Goal: Information Seeking & Learning: Understand process/instructions

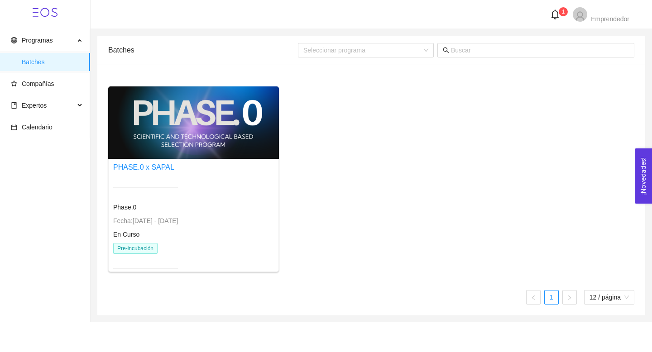
click at [143, 213] on div "Phase.0 Fecha: 01/01/2024 - 31/12/2025 En Curso Pre-incubación" at bounding box center [145, 228] width 65 height 103
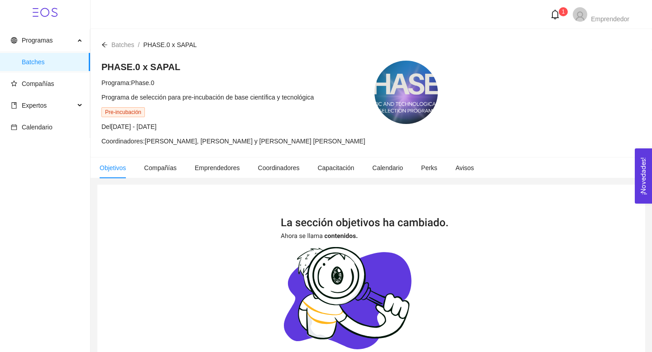
scroll to position [155, 0]
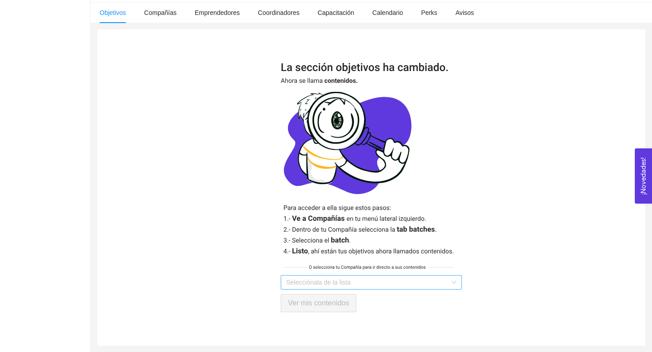
click at [308, 280] on input "search" at bounding box center [368, 283] width 164 height 14
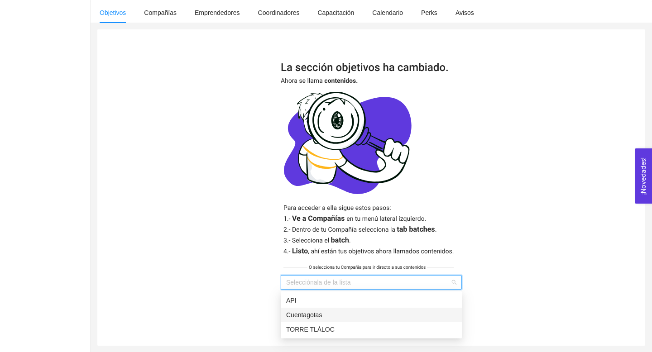
click at [307, 315] on div "Cuentagotas" at bounding box center [371, 315] width 170 height 10
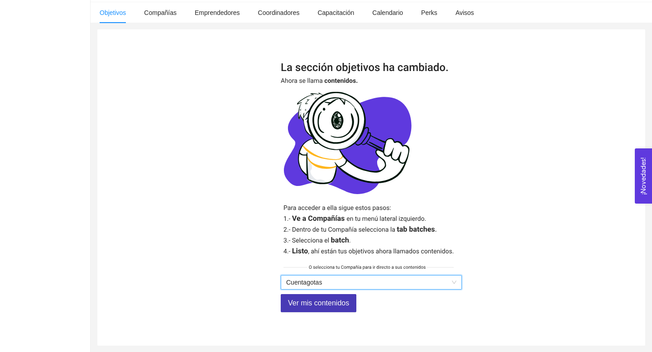
click at [312, 310] on button "Ver mis contenidos" at bounding box center [319, 303] width 76 height 18
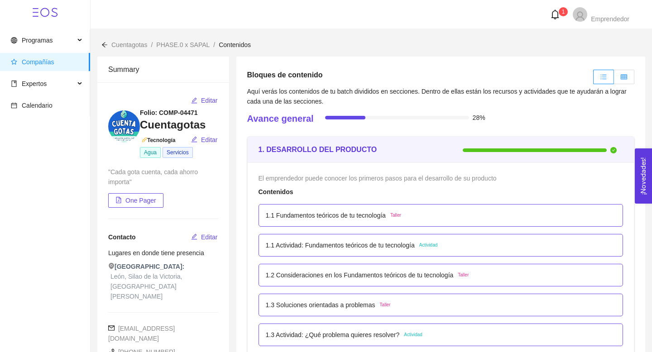
click at [624, 82] on label at bounding box center [624, 77] width 20 height 14
click at [614, 79] on input "radio" at bounding box center [614, 79] width 0 height 0
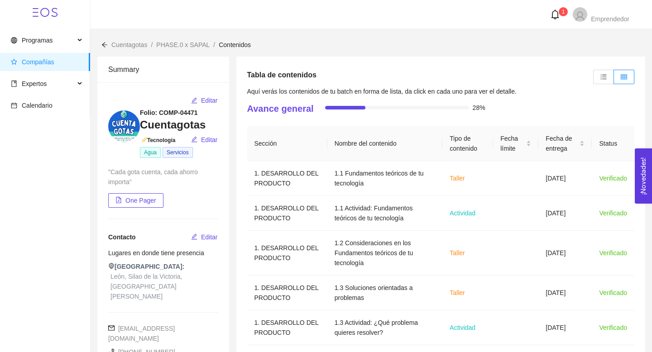
click at [559, 19] on icon "bell" at bounding box center [555, 15] width 10 height 10
click at [571, 56] on div "Summary Editar Folio: COMP-04471 Cuentagotas Tecnología Editar Agua Servicios "…" at bounding box center [372, 308] width 562 height 517
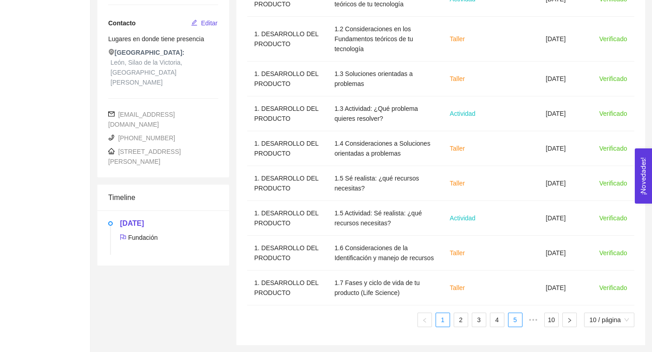
click at [516, 321] on link "5" at bounding box center [516, 320] width 14 height 14
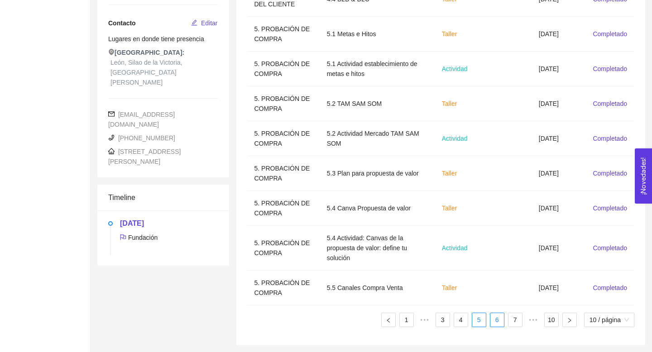
click at [496, 321] on link "6" at bounding box center [498, 320] width 14 height 14
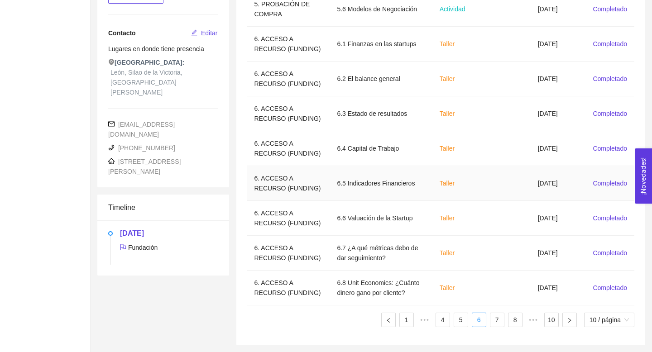
scroll to position [284, 0]
click at [498, 322] on link "7" at bounding box center [498, 320] width 14 height 14
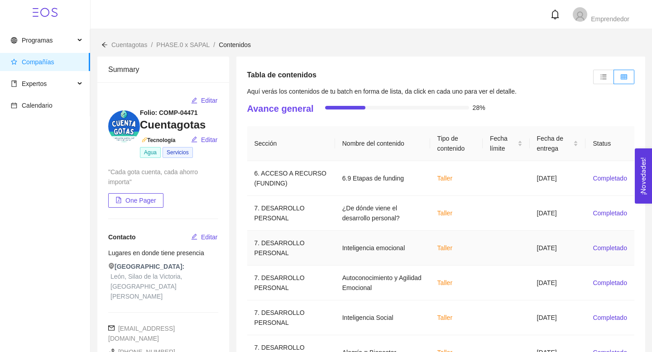
scroll to position [194, 0]
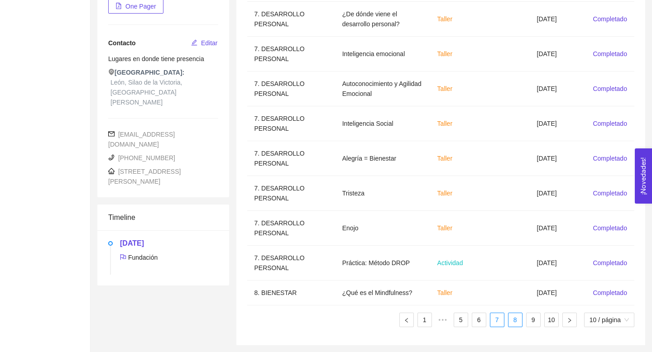
click at [513, 324] on link "8" at bounding box center [516, 320] width 14 height 14
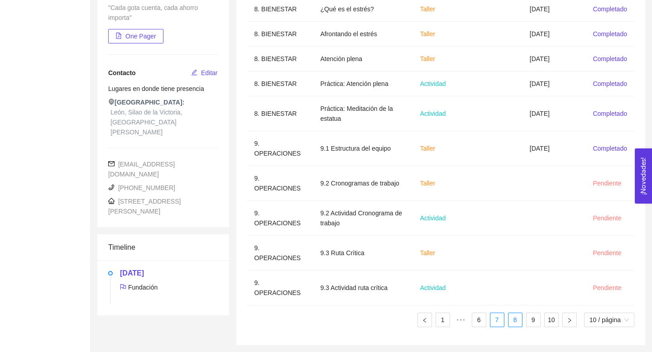
click at [492, 325] on link "7" at bounding box center [498, 320] width 14 height 14
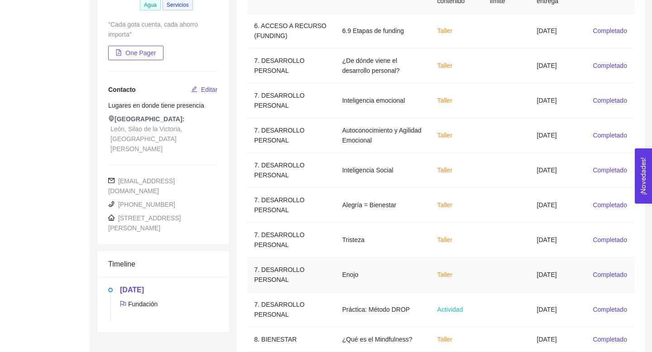
scroll to position [194, 0]
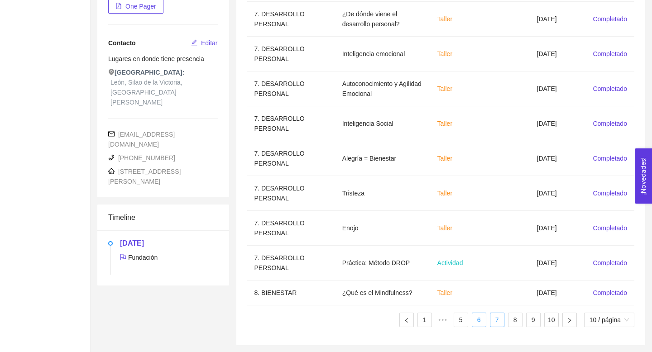
click at [477, 321] on link "6" at bounding box center [480, 320] width 14 height 14
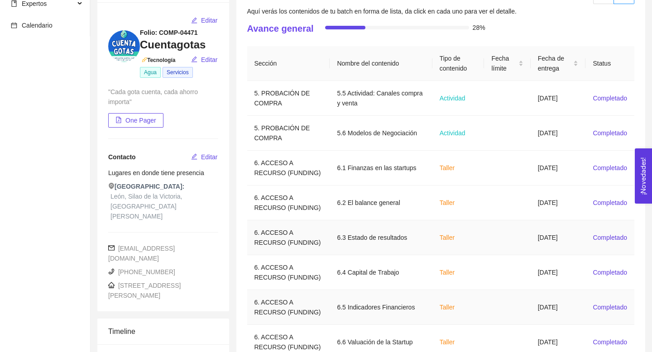
scroll to position [284, 0]
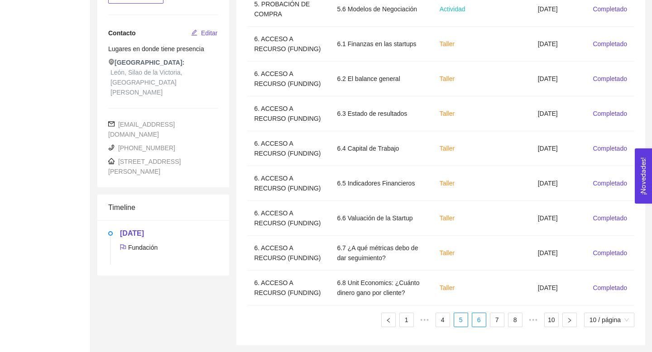
click at [459, 318] on link "5" at bounding box center [461, 320] width 14 height 14
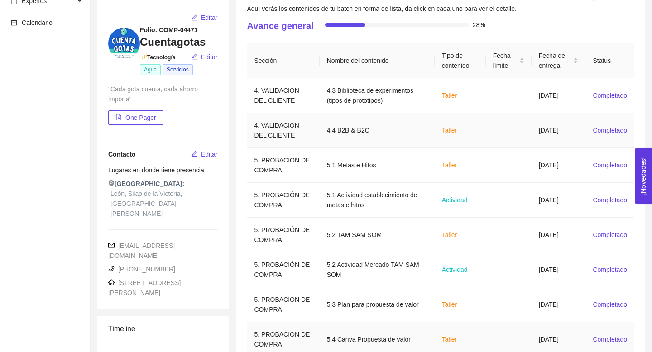
scroll to position [214, 0]
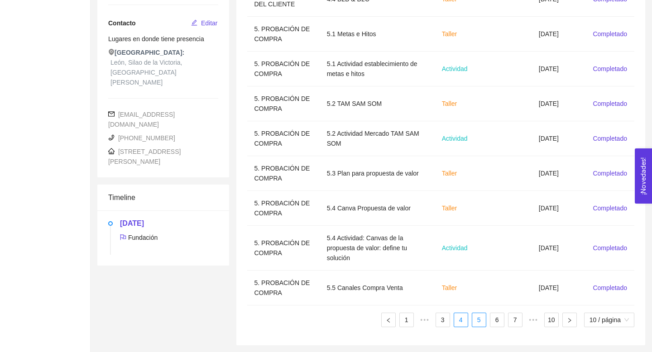
click at [460, 322] on link "4" at bounding box center [461, 320] width 14 height 14
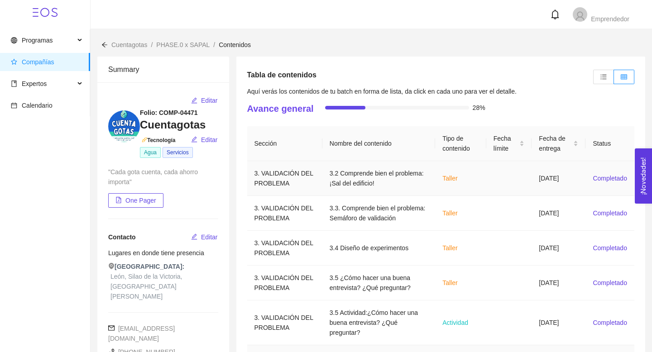
scroll to position [224, 0]
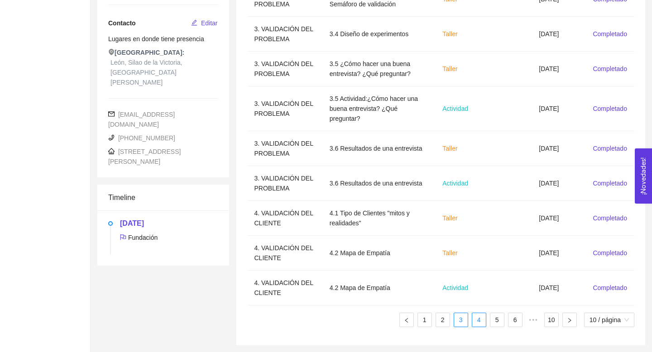
click at [459, 318] on link "3" at bounding box center [461, 320] width 14 height 14
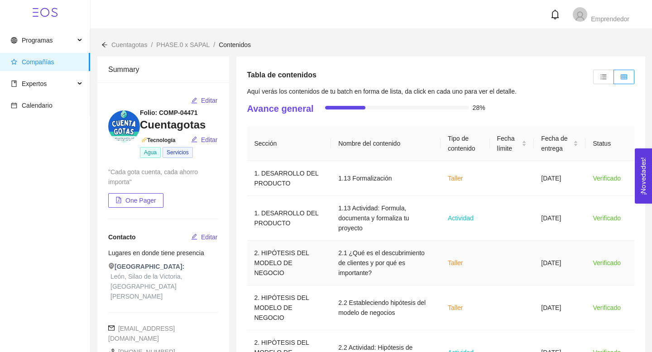
scroll to position [294, 0]
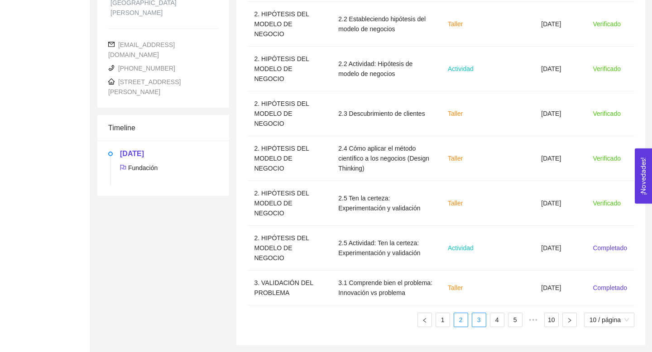
click at [459, 325] on link "2" at bounding box center [461, 320] width 14 height 14
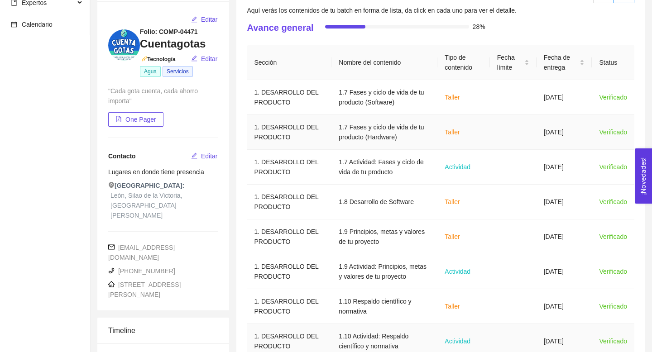
scroll to position [204, 0]
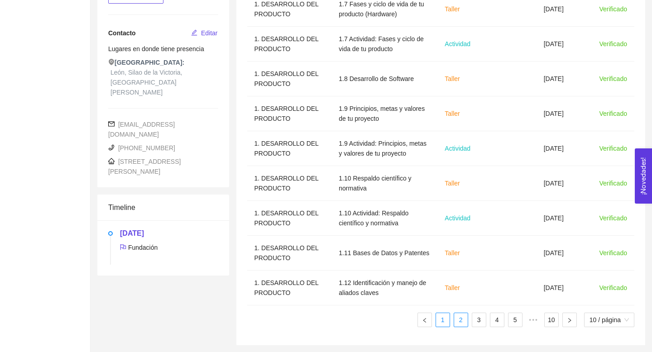
click at [440, 322] on link "1" at bounding box center [443, 320] width 14 height 14
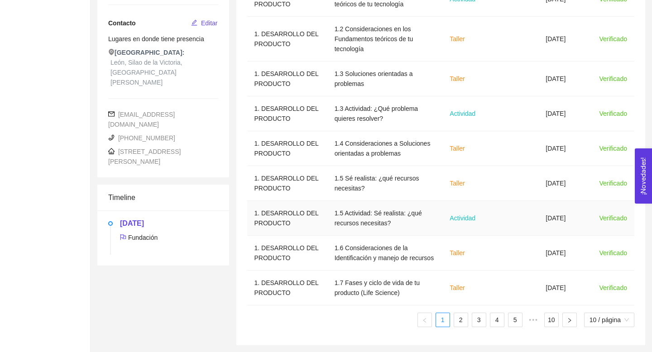
scroll to position [0, 0]
click at [515, 321] on link "5" at bounding box center [516, 320] width 14 height 14
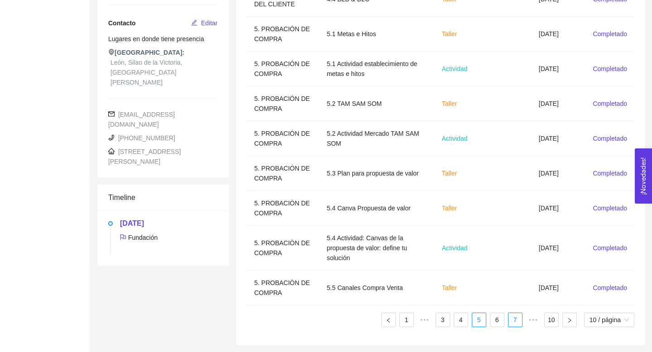
click at [516, 320] on link "7" at bounding box center [516, 320] width 14 height 14
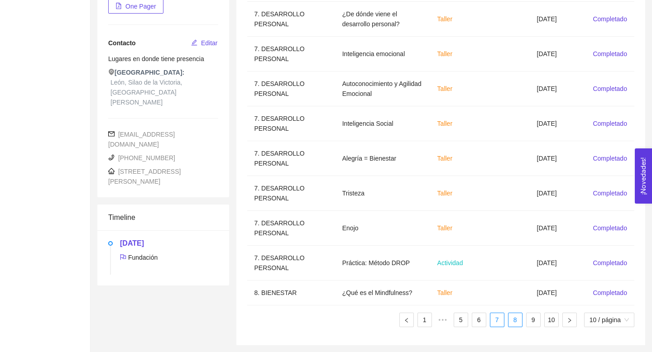
click at [519, 320] on link "8" at bounding box center [516, 320] width 14 height 14
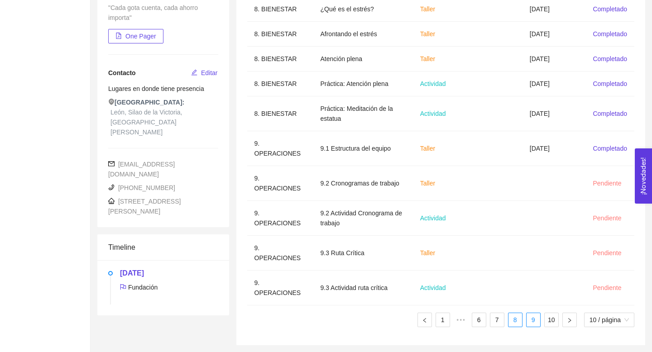
click at [534, 320] on link "9" at bounding box center [534, 320] width 14 height 14
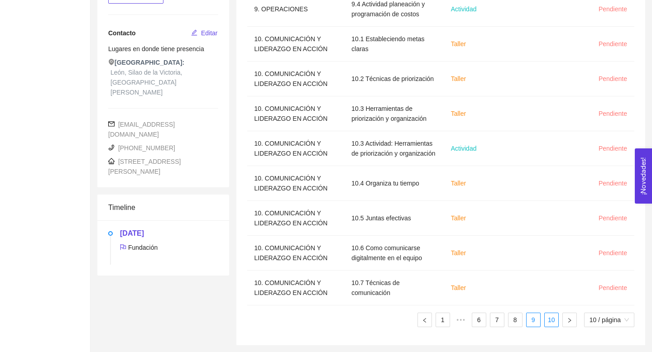
click at [553, 319] on link "10" at bounding box center [552, 320] width 14 height 14
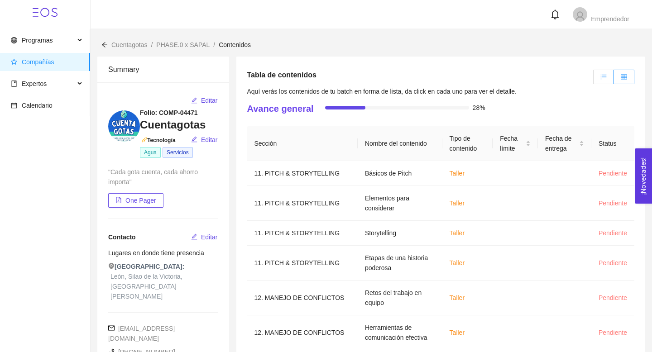
click at [603, 82] on label at bounding box center [603, 77] width 21 height 14
click at [594, 79] on input "radio" at bounding box center [594, 79] width 0 height 0
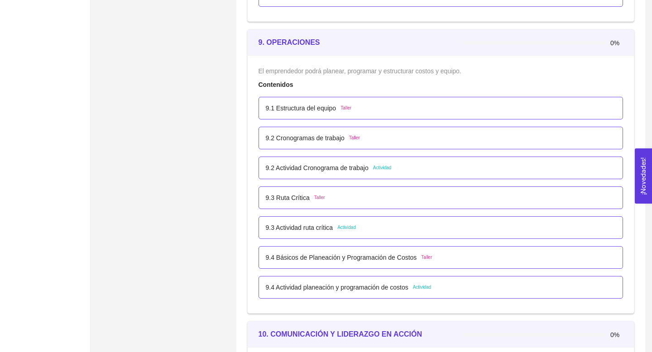
click at [318, 109] on p "9.1 Estructura del equipo" at bounding box center [301, 108] width 71 height 10
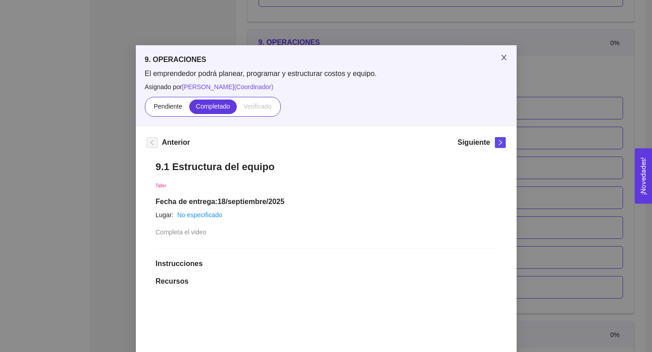
click at [502, 59] on icon "close" at bounding box center [504, 57] width 7 height 7
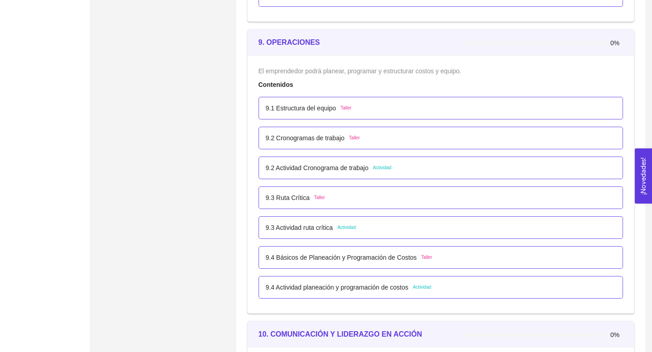
click at [320, 140] on p "9.2 Cronogramas de trabajo" at bounding box center [305, 138] width 79 height 10
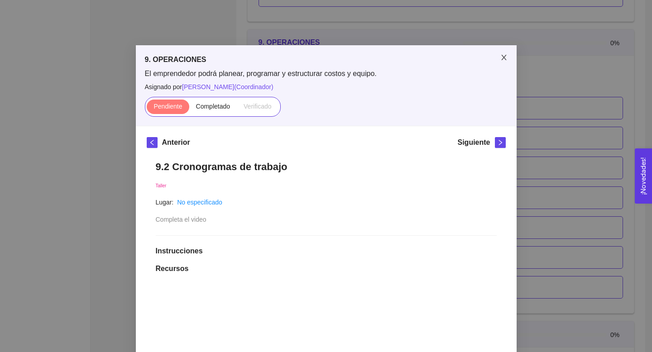
click at [505, 59] on icon "close" at bounding box center [504, 57] width 5 height 5
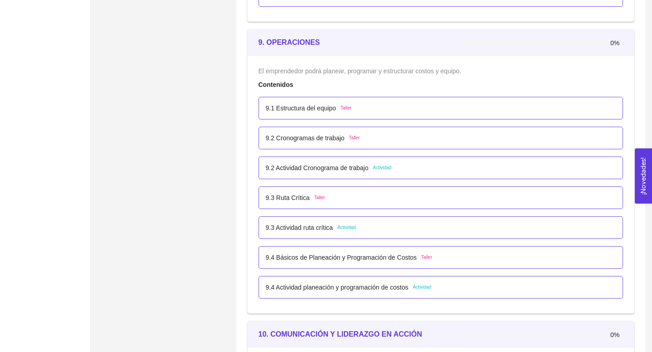
click at [352, 168] on p "9.2 Actividad Cronograma de trabajo" at bounding box center [317, 168] width 103 height 10
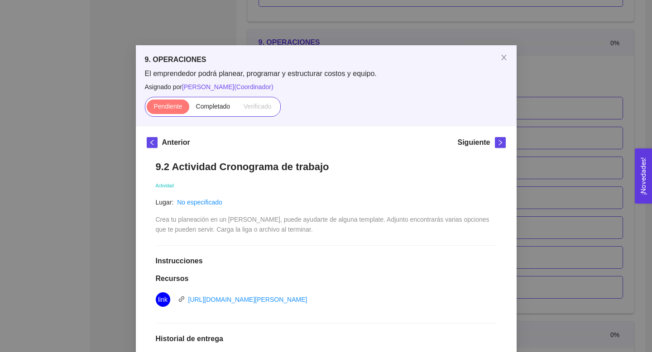
scroll to position [172, 0]
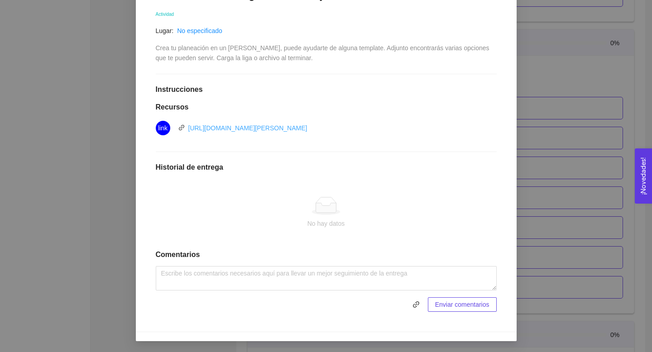
click at [289, 128] on link "[URL][DOMAIN_NAME][PERSON_NAME]" at bounding box center [247, 128] width 119 height 7
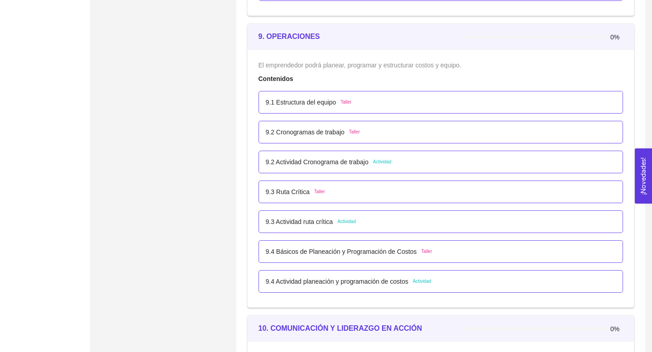
scroll to position [2985, 0]
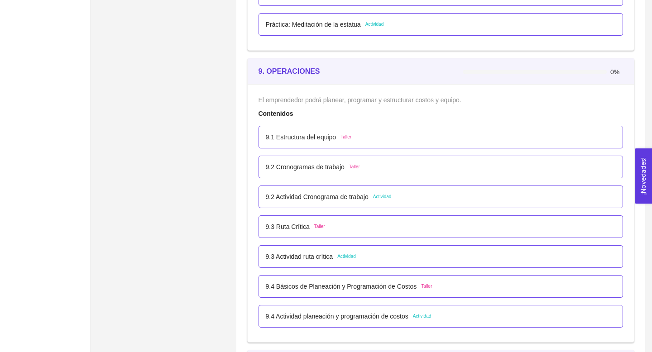
click at [324, 169] on p "9.2 Cronogramas de trabajo" at bounding box center [305, 167] width 79 height 10
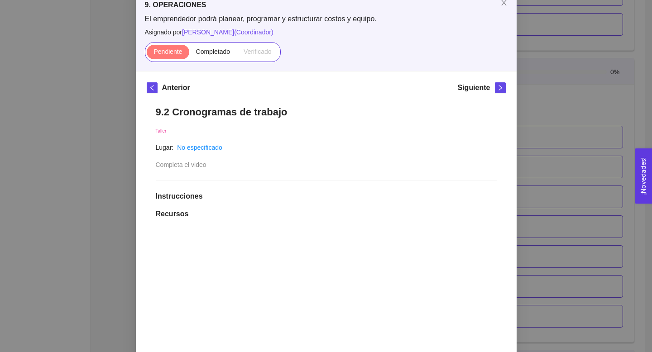
scroll to position [0, 0]
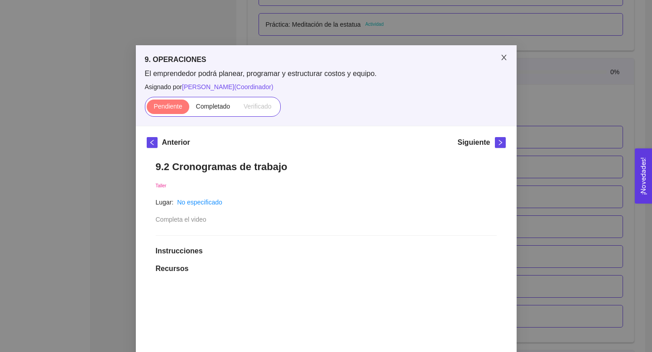
click at [505, 60] on icon "close" at bounding box center [504, 57] width 5 height 5
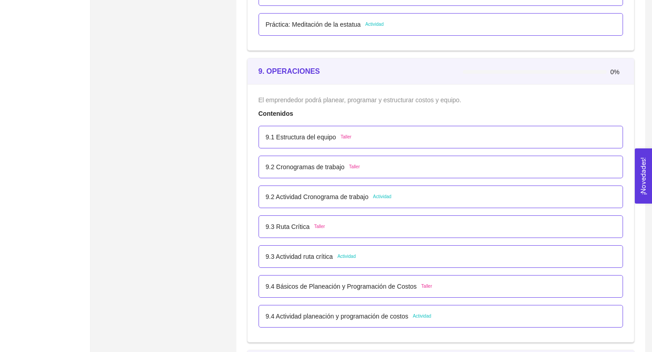
click at [337, 198] on p "9.2 Actividad Cronograma de trabajo" at bounding box center [317, 197] width 103 height 10
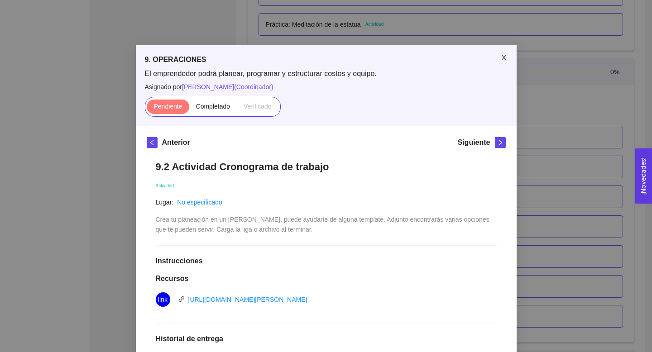
click at [507, 55] on span "Close" at bounding box center [504, 57] width 25 height 25
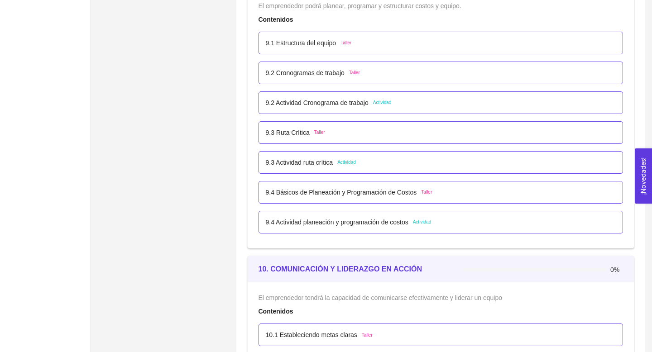
scroll to position [3039, 0]
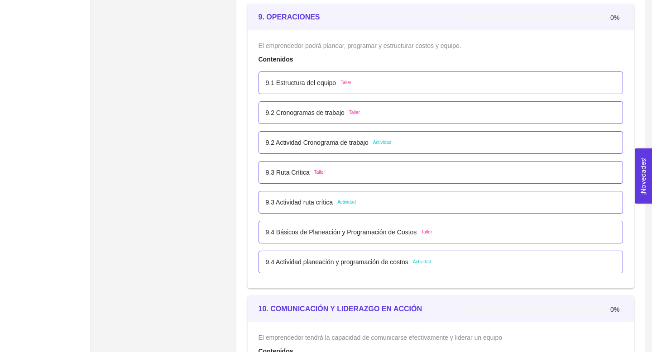
click at [290, 178] on div "9.3 Ruta Crítica Taller" at bounding box center [441, 172] width 365 height 23
